Goal: Navigation & Orientation: Find specific page/section

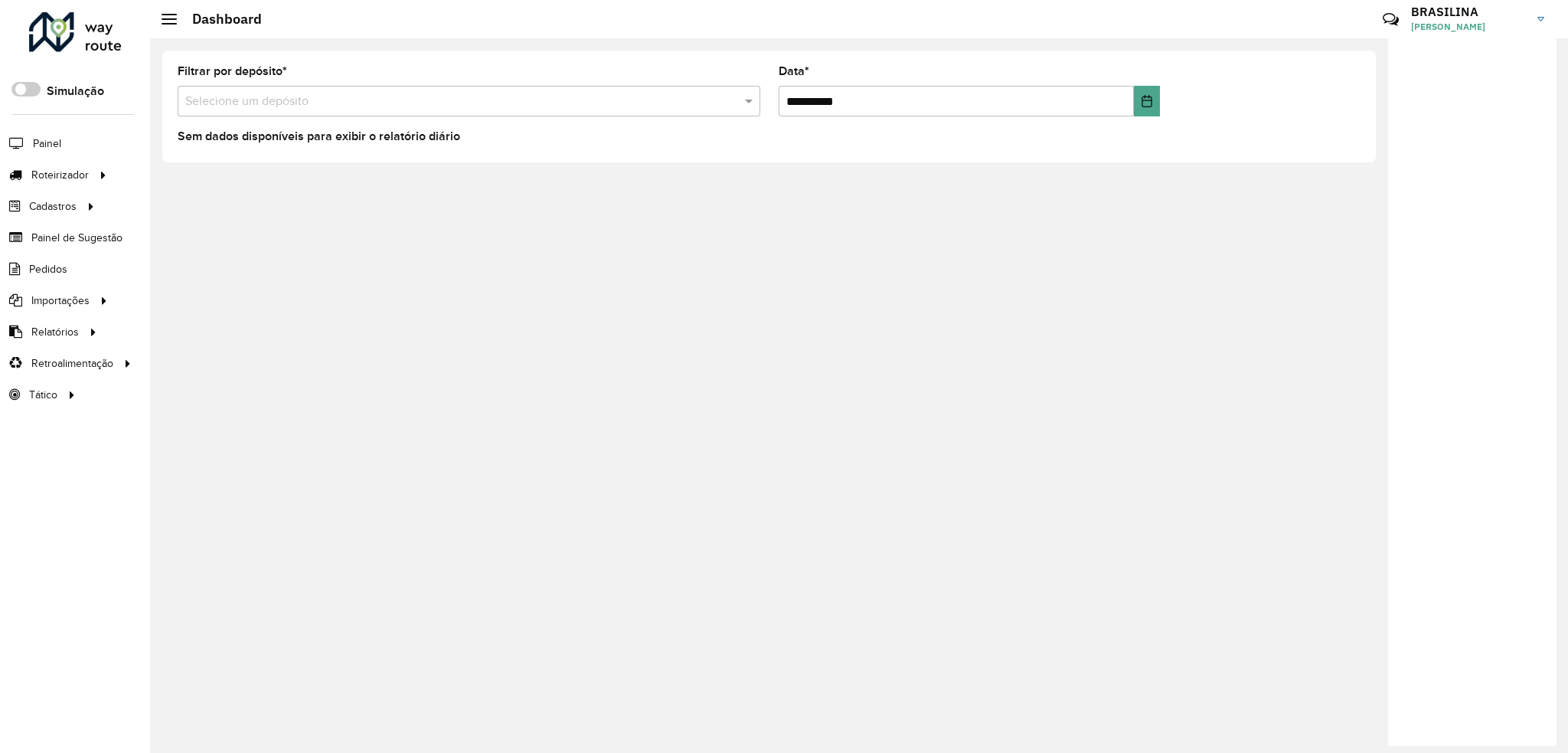
click at [1411, 15] on h3 "BRASILINA" at bounding box center [1468, 11] width 115 height 15
click at [582, 26] on hb-header "Dashboard Críticas? Dúvidas? Elogios? Sugestões? Entre em contato conosco! BRAS…" at bounding box center [860, 19] width 1418 height 38
